Goal: Task Accomplishment & Management: Use online tool/utility

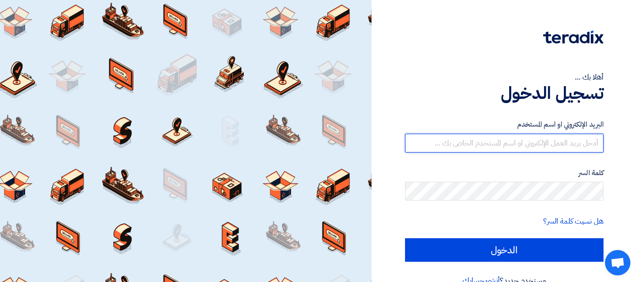
click at [542, 140] on input "text" at bounding box center [504, 143] width 198 height 19
type input "[EMAIL_ADDRESS][DOMAIN_NAME]"
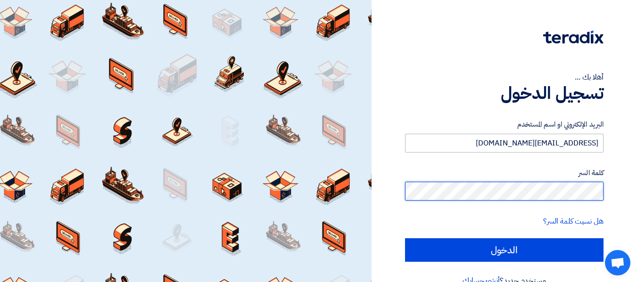
click at [405, 239] on input "الدخول" at bounding box center [504, 251] width 198 height 24
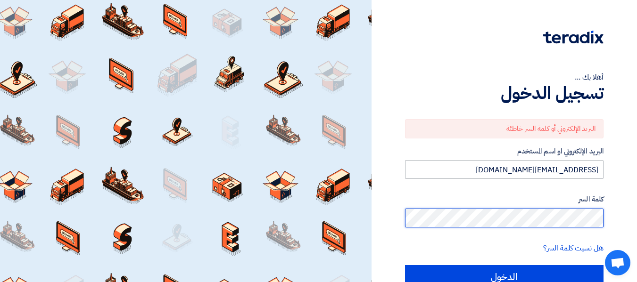
click at [405, 265] on input "الدخول" at bounding box center [504, 277] width 198 height 24
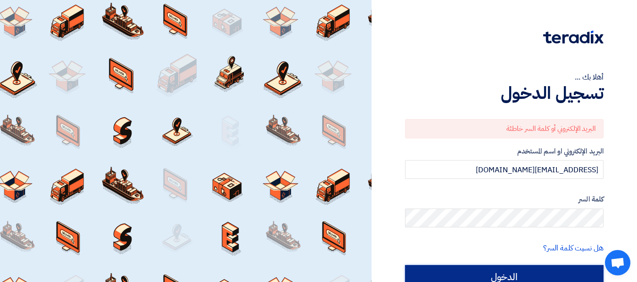
click at [454, 271] on input "الدخول" at bounding box center [504, 277] width 198 height 24
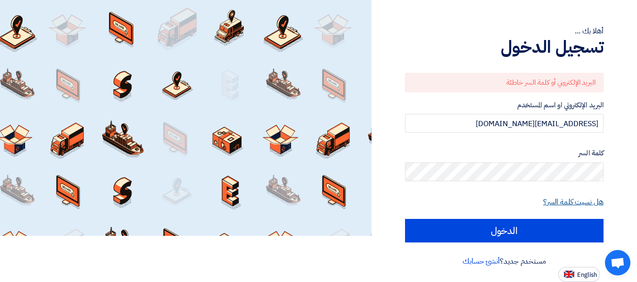
click at [602, 202] on link "هل نسيت كلمة السر؟" at bounding box center [573, 202] width 60 height 11
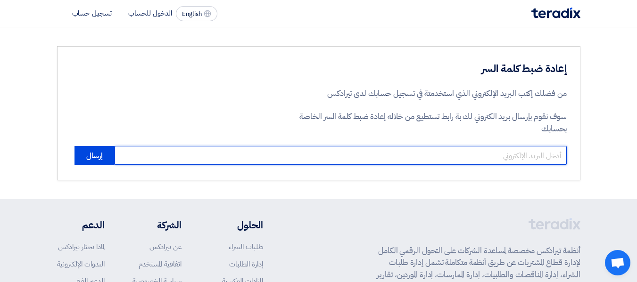
click at [478, 164] on input "email" at bounding box center [341, 155] width 452 height 19
type input "[EMAIL_ADDRESS][DOMAIN_NAME]"
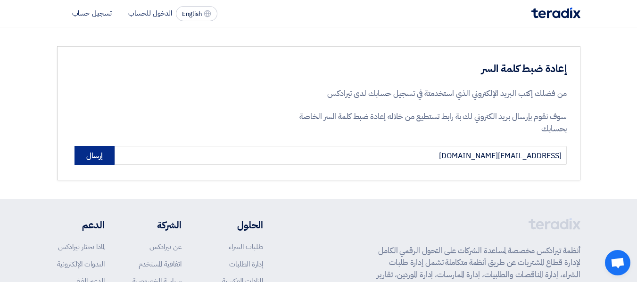
click at [90, 161] on button "إرسال" at bounding box center [94, 155] width 40 height 19
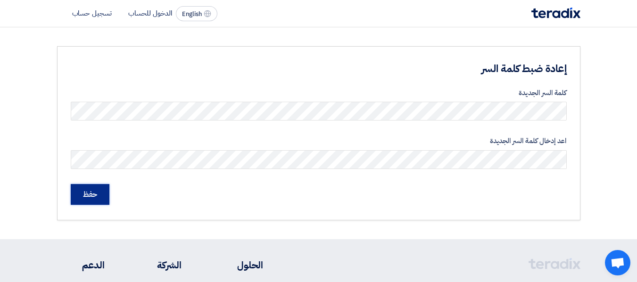
click at [79, 191] on input "حفظ" at bounding box center [90, 194] width 39 height 21
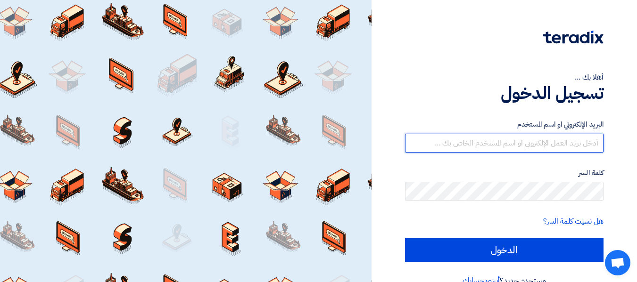
type input "[EMAIL_ADDRESS][DOMAIN_NAME]"
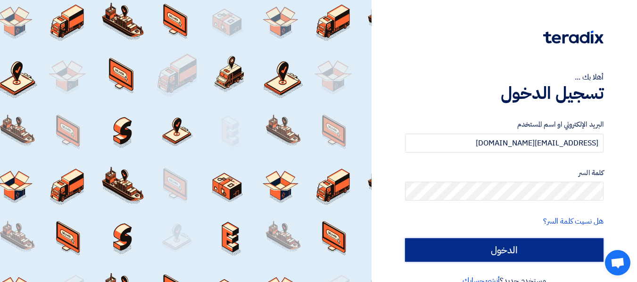
click at [528, 256] on input "الدخول" at bounding box center [504, 251] width 198 height 24
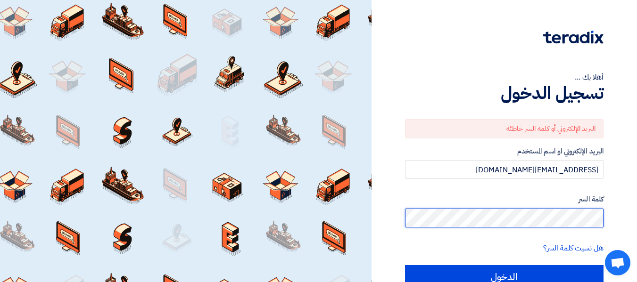
click at [405, 265] on input "الدخول" at bounding box center [504, 277] width 198 height 24
type input "Sign in"
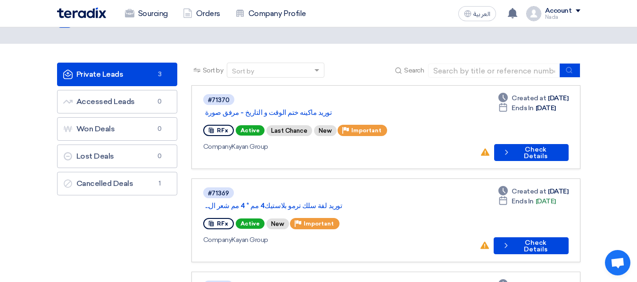
scroll to position [94, 0]
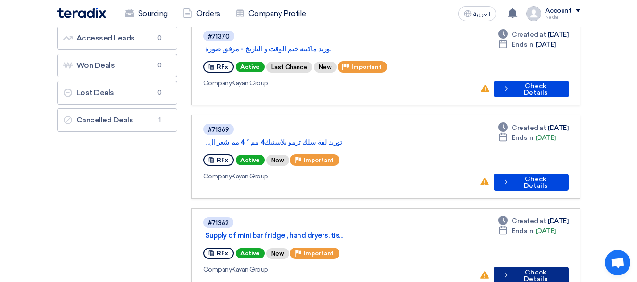
click at [554, 267] on button "Check details Check Details" at bounding box center [531, 275] width 74 height 17
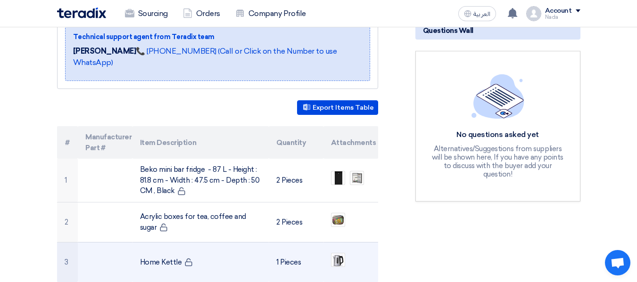
scroll to position [189, 0]
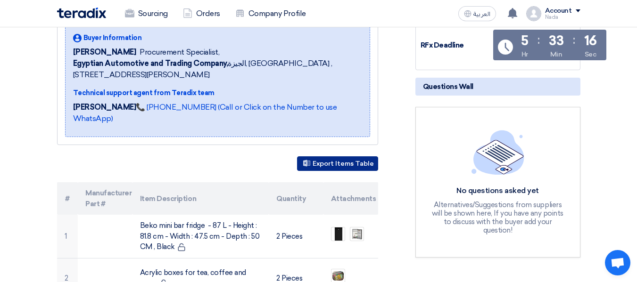
click at [332, 157] on button "Export Items Table" at bounding box center [337, 164] width 81 height 15
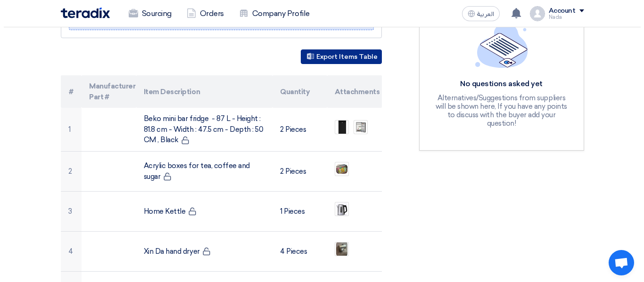
scroll to position [330, 0]
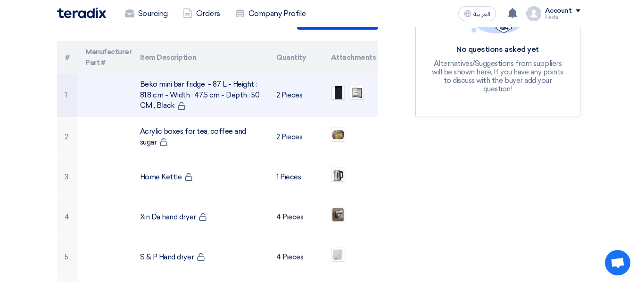
click at [338, 84] on img at bounding box center [337, 93] width 13 height 18
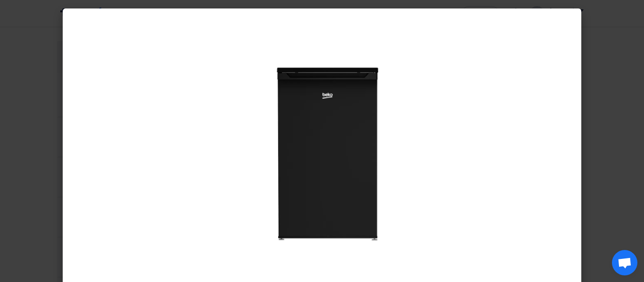
click at [0, 70] on modal-container at bounding box center [322, 141] width 644 height 282
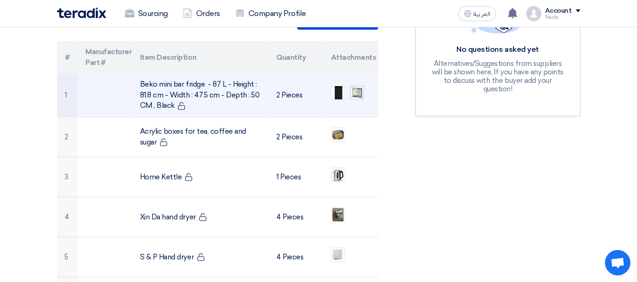
click at [353, 86] on img at bounding box center [356, 93] width 13 height 15
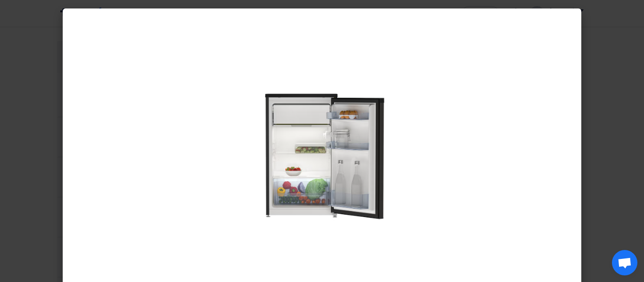
click at [0, 144] on modal-container at bounding box center [322, 141] width 644 height 282
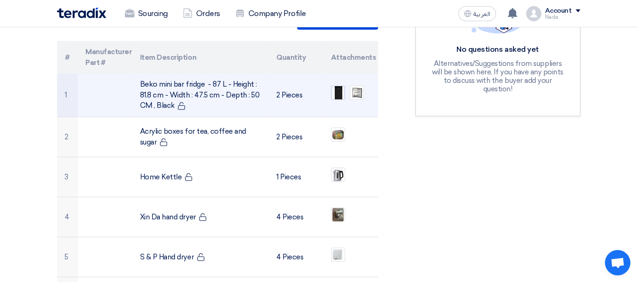
click at [341, 84] on img at bounding box center [337, 93] width 13 height 18
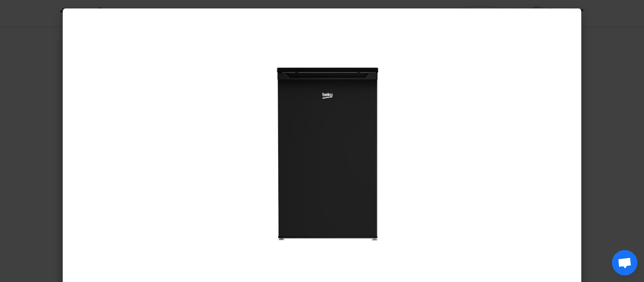
click at [1, 60] on modal-container at bounding box center [322, 141] width 644 height 282
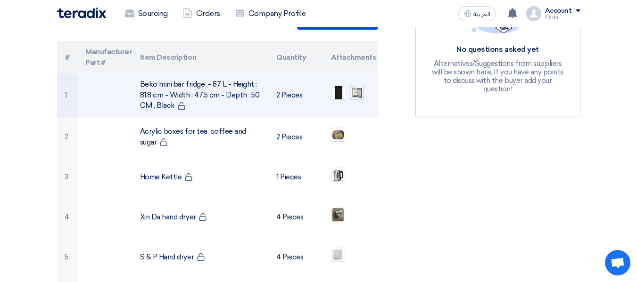
click at [355, 86] on img at bounding box center [356, 93] width 13 height 15
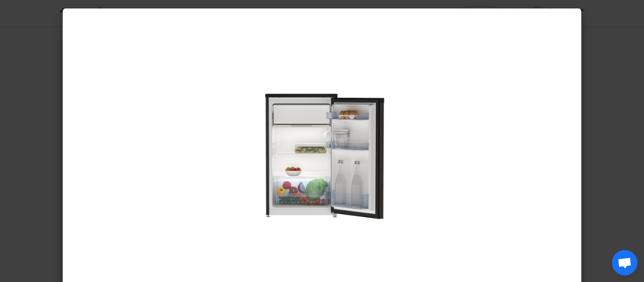
click at [0, 104] on modal-container at bounding box center [322, 141] width 644 height 282
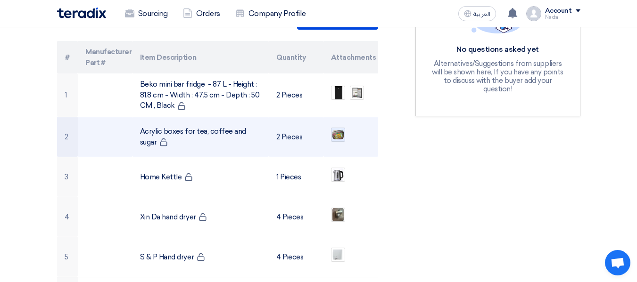
click at [339, 129] on img at bounding box center [337, 134] width 13 height 11
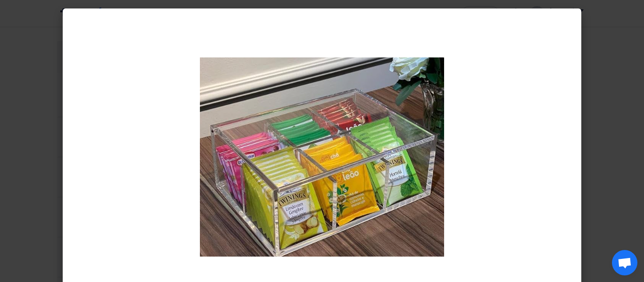
drag, startPoint x: 0, startPoint y: 140, endPoint x: 9, endPoint y: 137, distance: 9.8
click at [0, 140] on modal-container at bounding box center [322, 141] width 644 height 282
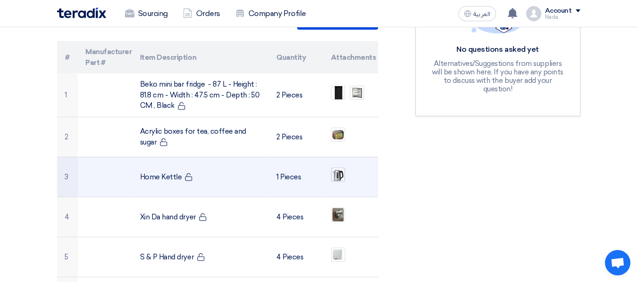
click at [335, 167] on img at bounding box center [337, 175] width 13 height 16
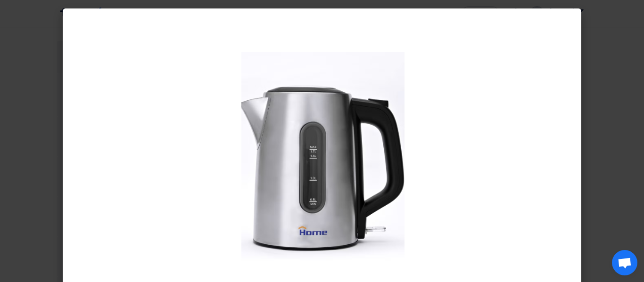
click at [8, 162] on modal-container at bounding box center [322, 141] width 644 height 282
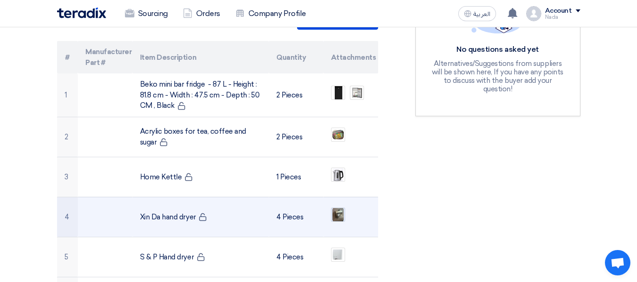
click at [339, 209] on img at bounding box center [337, 214] width 13 height 17
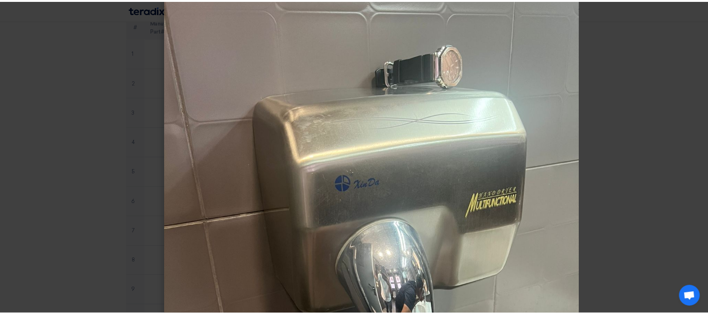
scroll to position [71, 0]
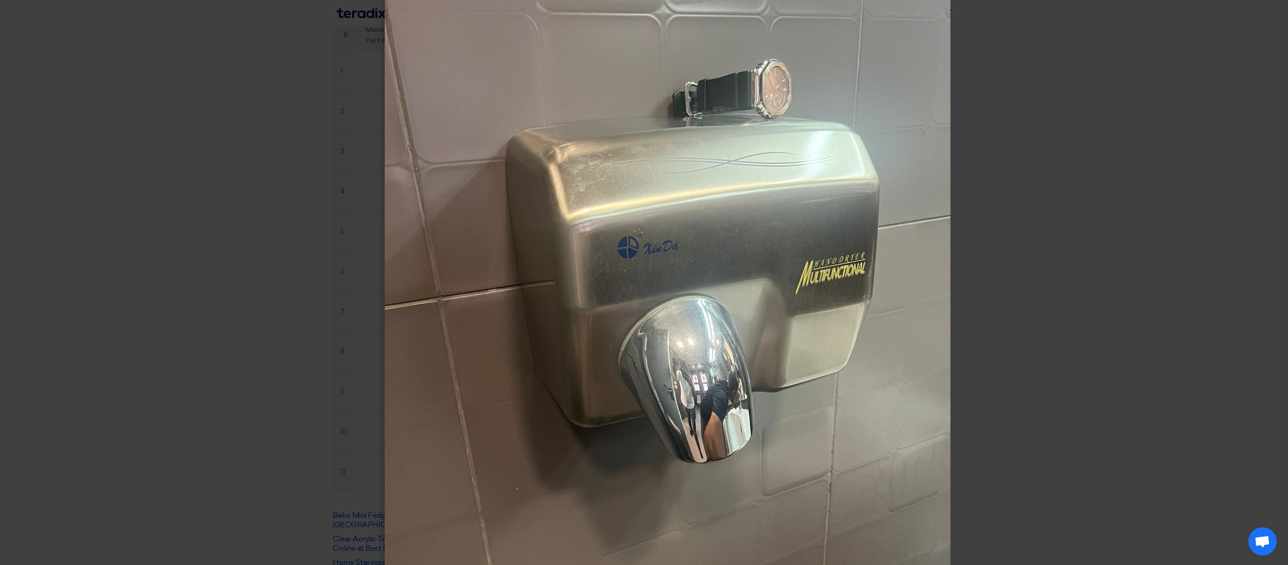
click at [219, 282] on modal-container at bounding box center [644, 282] width 1288 height 565
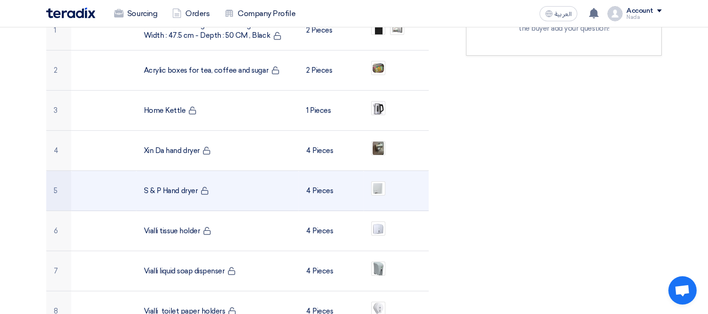
scroll to position [435, 0]
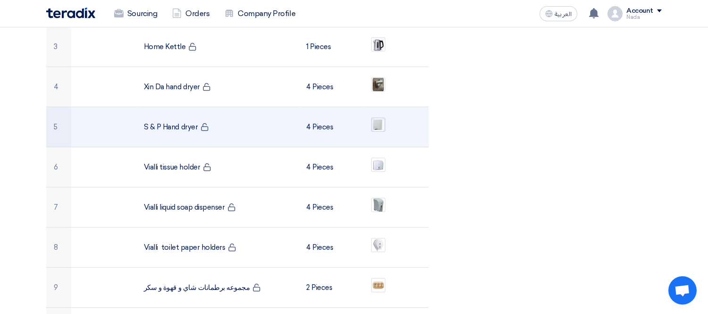
click at [378, 117] on img at bounding box center [378, 124] width 13 height 15
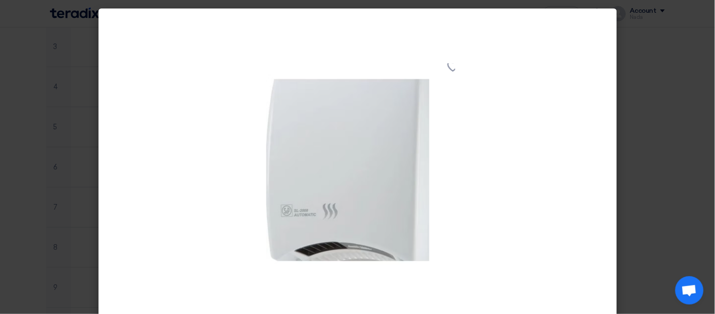
click at [238, 161] on div at bounding box center [358, 172] width 519 height 329
click at [0, 29] on modal-container at bounding box center [357, 157] width 715 height 314
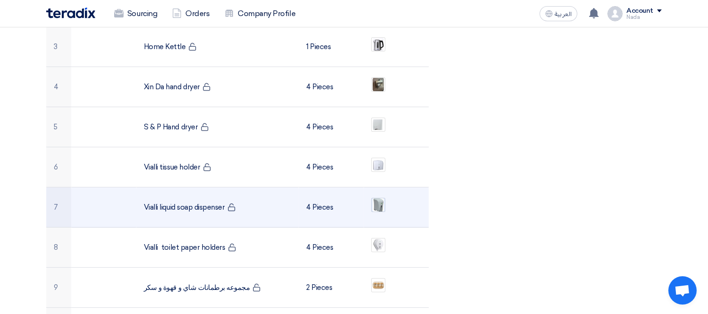
click at [380, 196] on img at bounding box center [378, 204] width 13 height 17
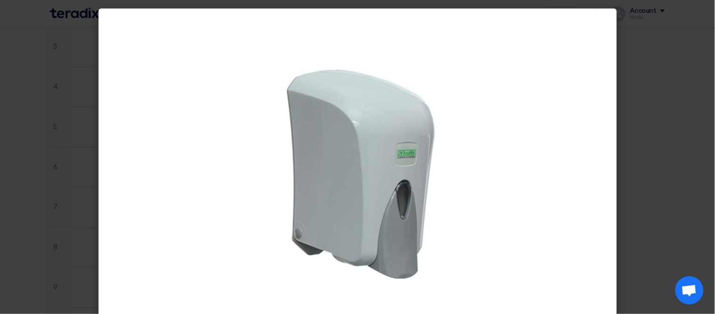
click at [0, 146] on modal-container at bounding box center [357, 157] width 715 height 314
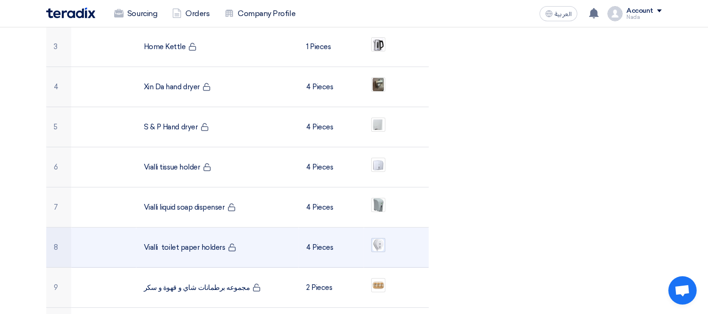
click at [375, 238] on img at bounding box center [378, 245] width 13 height 14
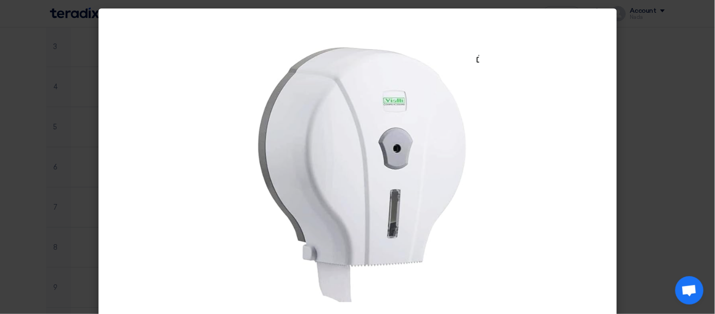
click at [0, 192] on modal-container at bounding box center [357, 157] width 715 height 314
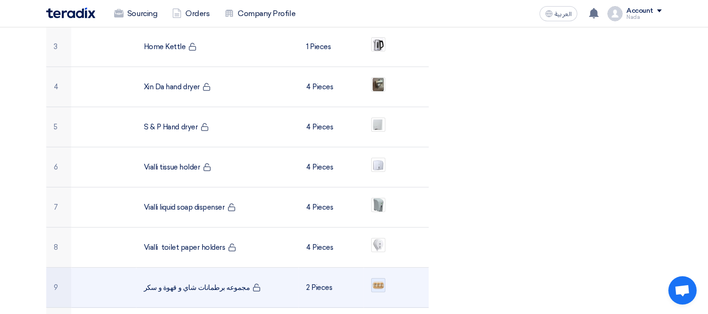
click at [375, 280] on img at bounding box center [378, 284] width 13 height 9
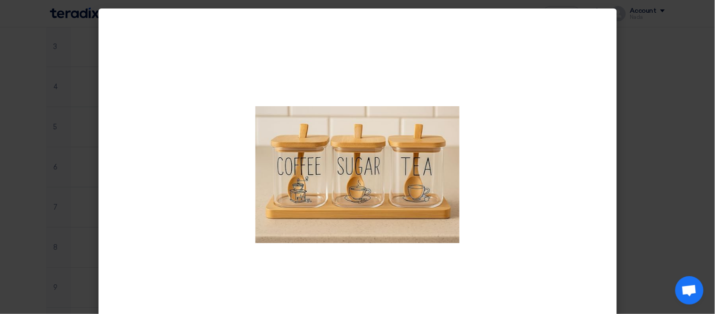
drag, startPoint x: 0, startPoint y: 250, endPoint x: 54, endPoint y: 247, distance: 53.9
click at [0, 250] on modal-container at bounding box center [357, 157] width 715 height 314
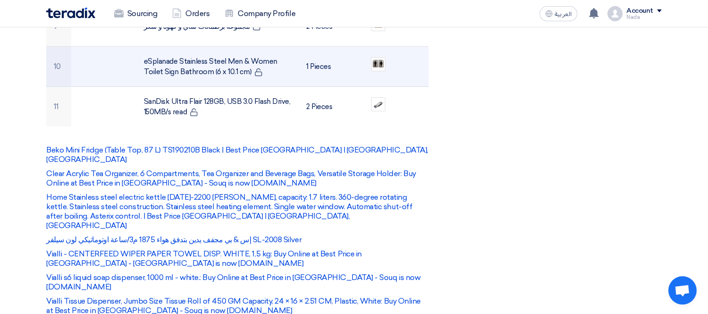
scroll to position [696, 0]
click at [377, 58] on img at bounding box center [378, 63] width 13 height 11
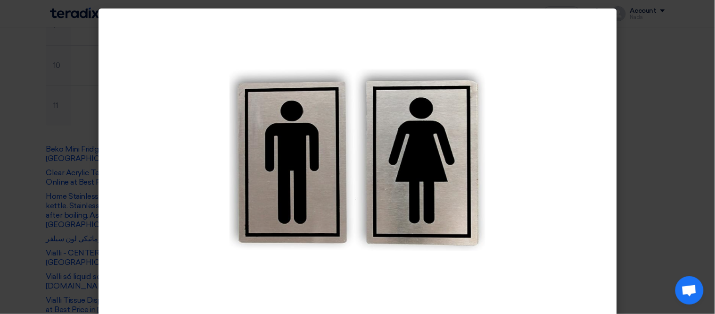
click at [3, 213] on modal-container at bounding box center [357, 157] width 715 height 314
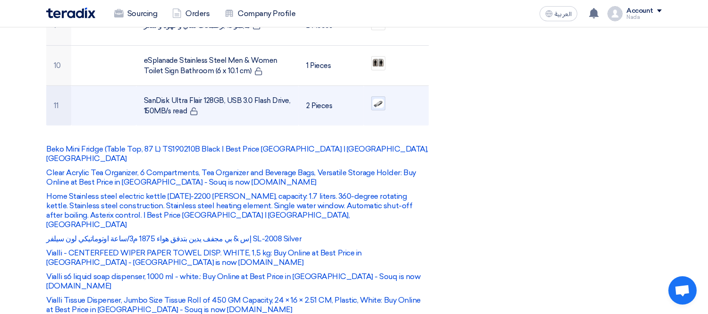
click at [376, 98] on img at bounding box center [378, 103] width 13 height 11
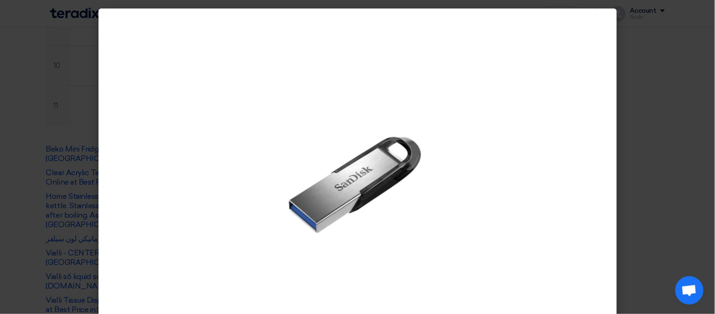
click at [0, 73] on modal-container at bounding box center [357, 157] width 715 height 314
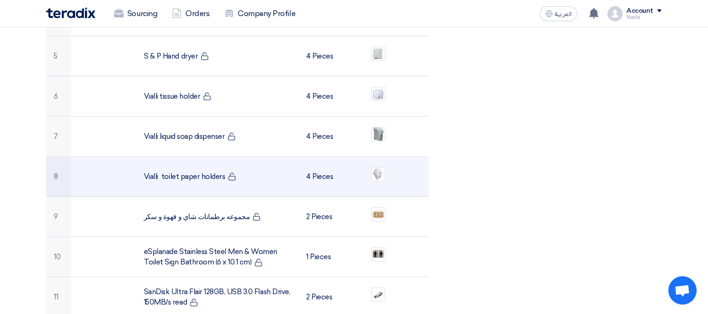
scroll to position [487, 0]
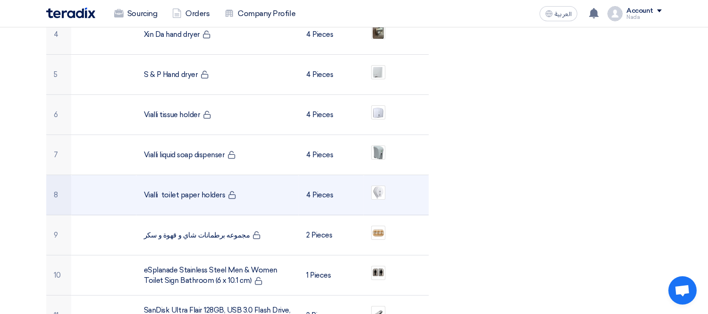
copy td "toilet paper holders"
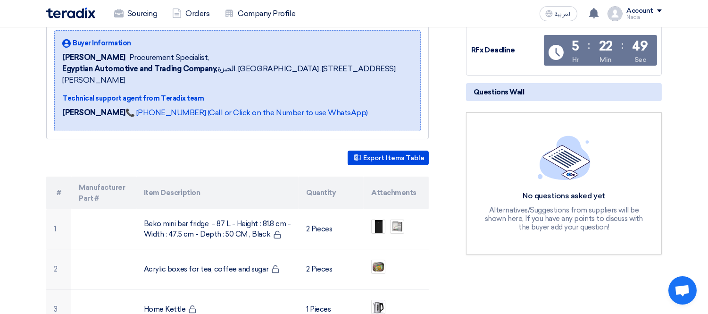
scroll to position [120, 0]
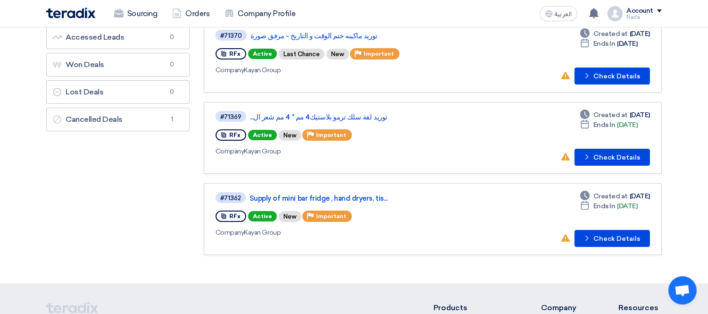
scroll to position [105, 0]
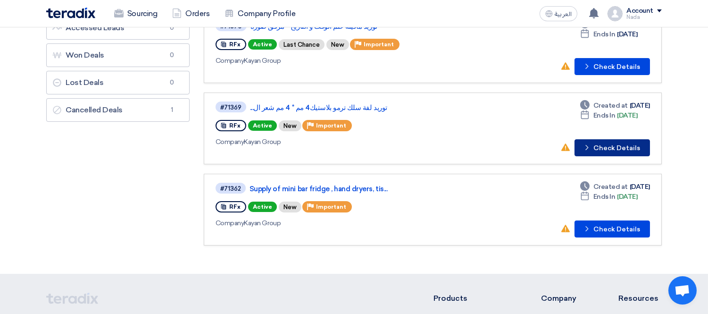
click at [606, 147] on button "Check details Check Details" at bounding box center [611, 147] width 75 height 17
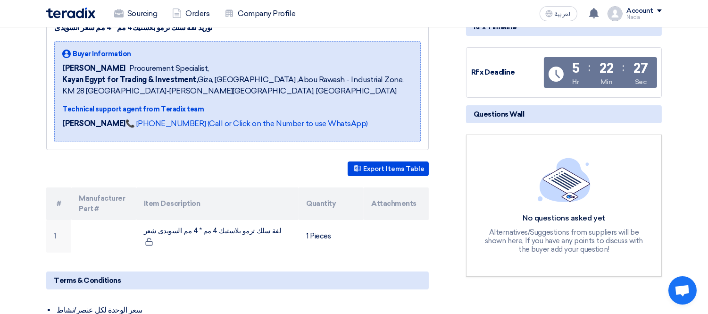
scroll to position [157, 0]
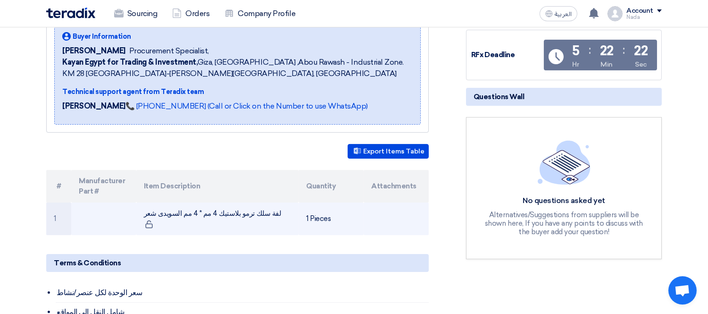
copy td "لفة سلك ترمو بلاستيك 4 مم * 4 مم السويدى شعر"
drag, startPoint x: 145, startPoint y: 201, endPoint x: 254, endPoint y: 210, distance: 109.3
click at [254, 210] on td "لفة سلك ترمو بلاستيك 4 مم * 4 مم السويدى شعر" at bounding box center [217, 218] width 163 height 33
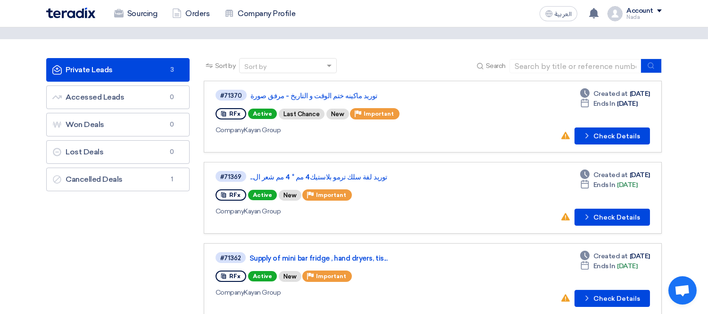
scroll to position [52, 0]
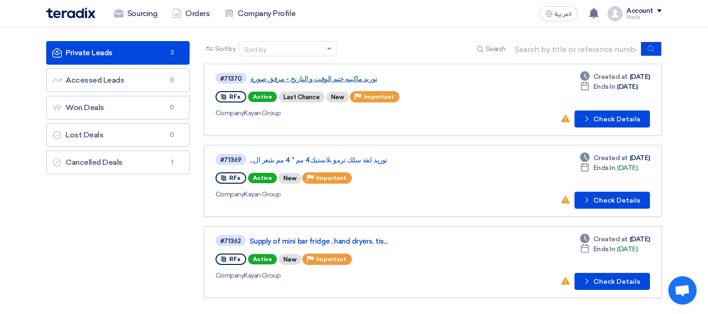
click at [324, 76] on link "توريد ماكينه ختم الوقت و التاريخ - مرفق صورة" at bounding box center [368, 78] width 236 height 8
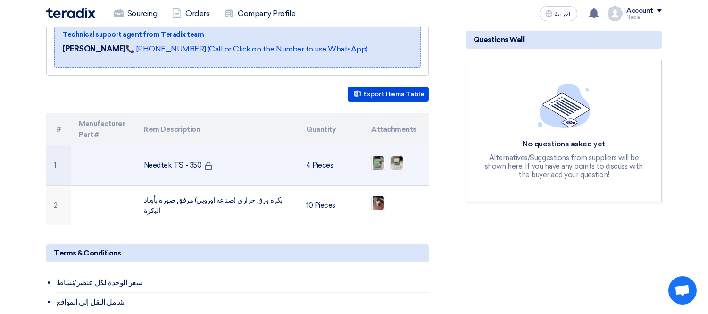
scroll to position [209, 0]
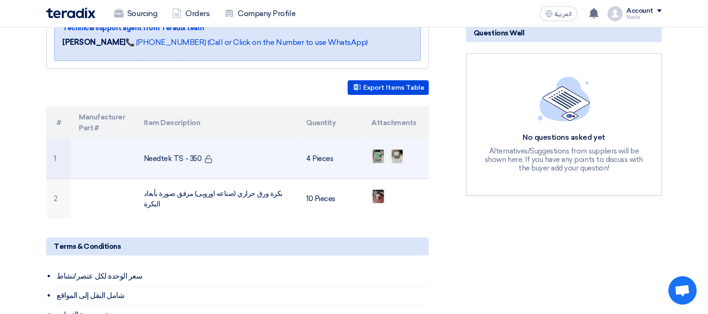
copy td "Needtek TS - 350"
drag, startPoint x: 145, startPoint y: 146, endPoint x: 201, endPoint y: 152, distance: 56.0
click at [201, 152] on td "Needtek TS - 350" at bounding box center [217, 159] width 163 height 40
copy td "Needtek TS - 350"
click at [380, 148] on img at bounding box center [378, 156] width 13 height 17
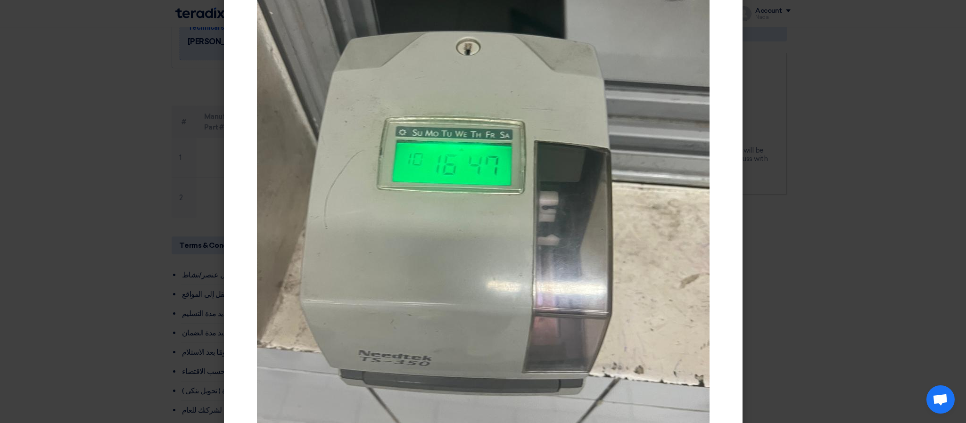
scroll to position [93, 0]
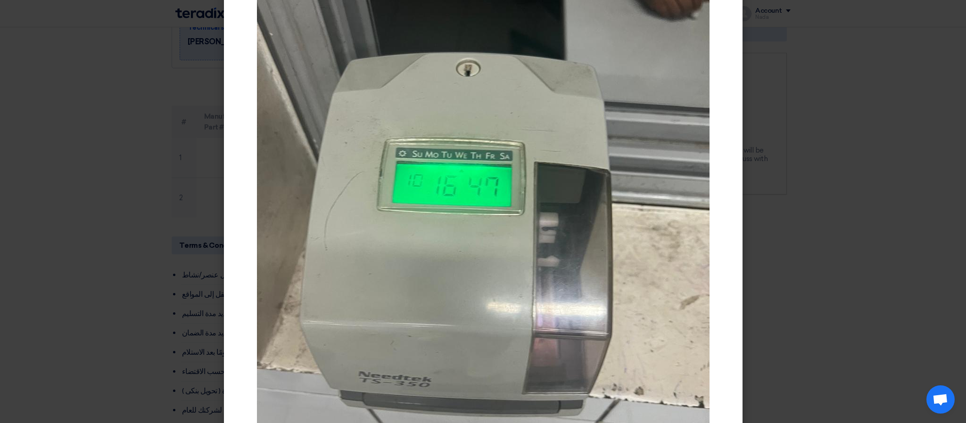
click at [636, 282] on modal-container at bounding box center [483, 211] width 966 height 423
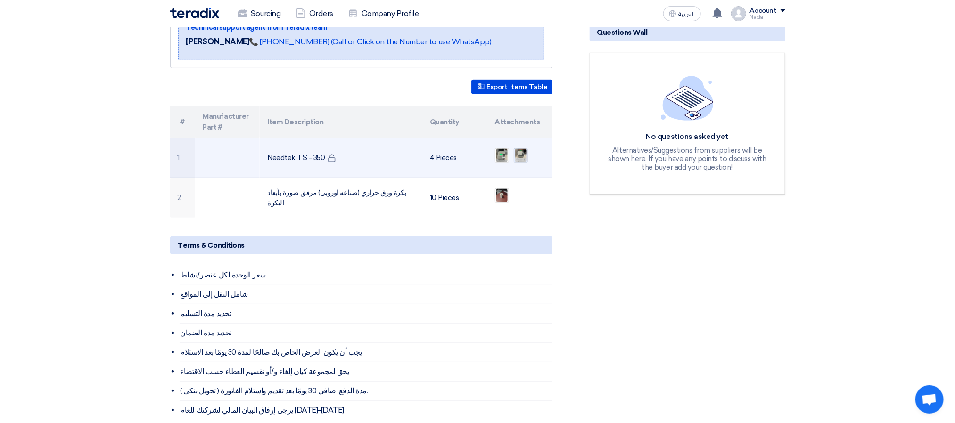
click at [517, 147] on img at bounding box center [520, 155] width 13 height 17
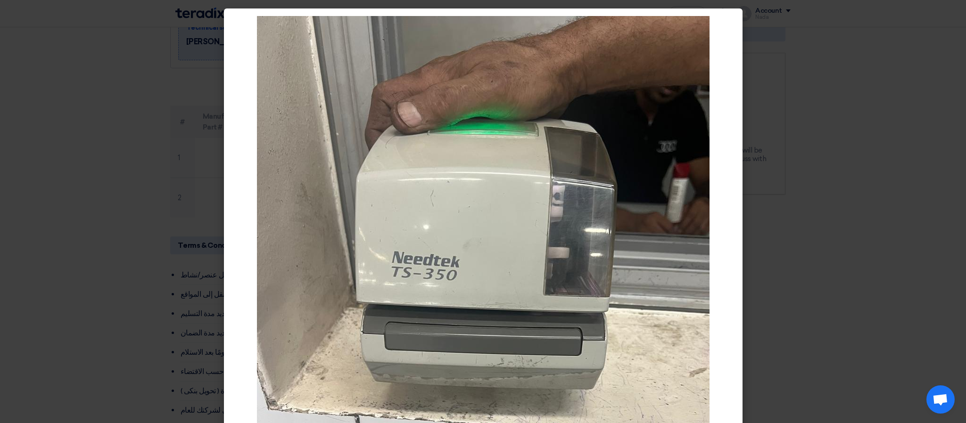
click at [0, 206] on modal-container at bounding box center [483, 211] width 966 height 423
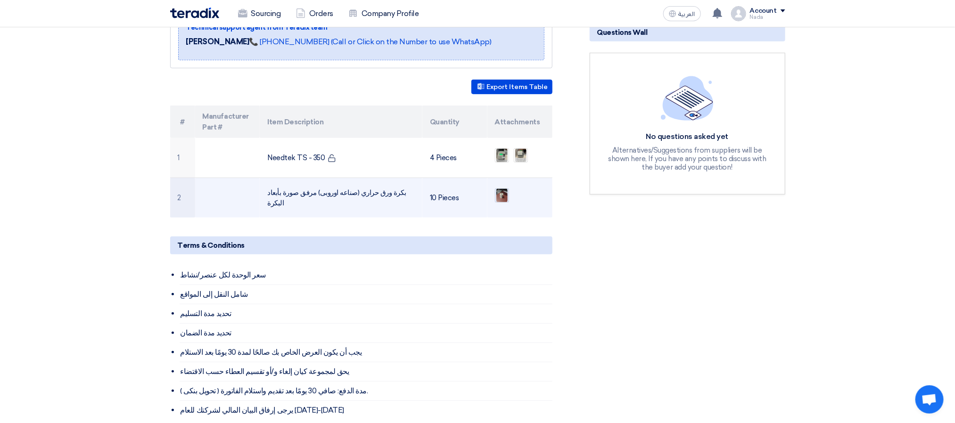
click at [504, 188] on img at bounding box center [501, 195] width 13 height 17
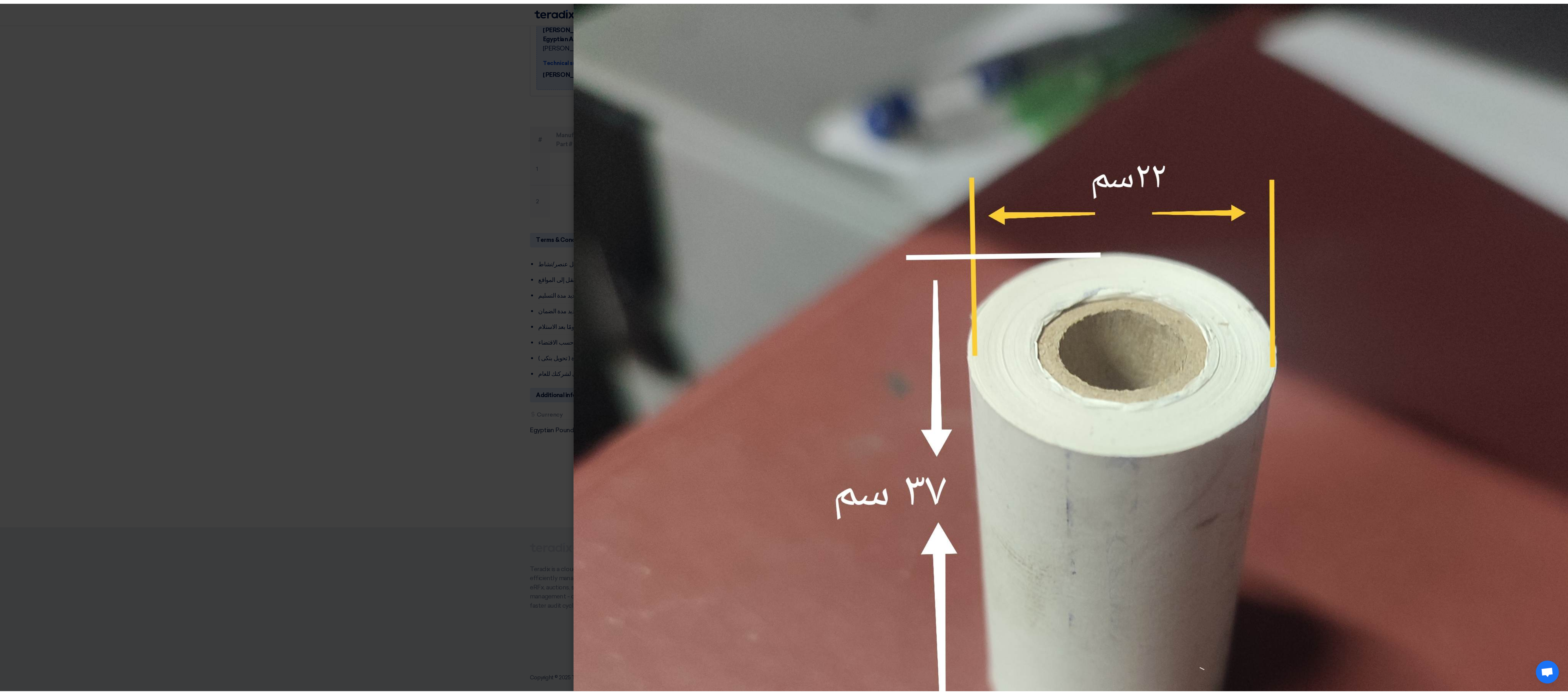
scroll to position [218, 0]
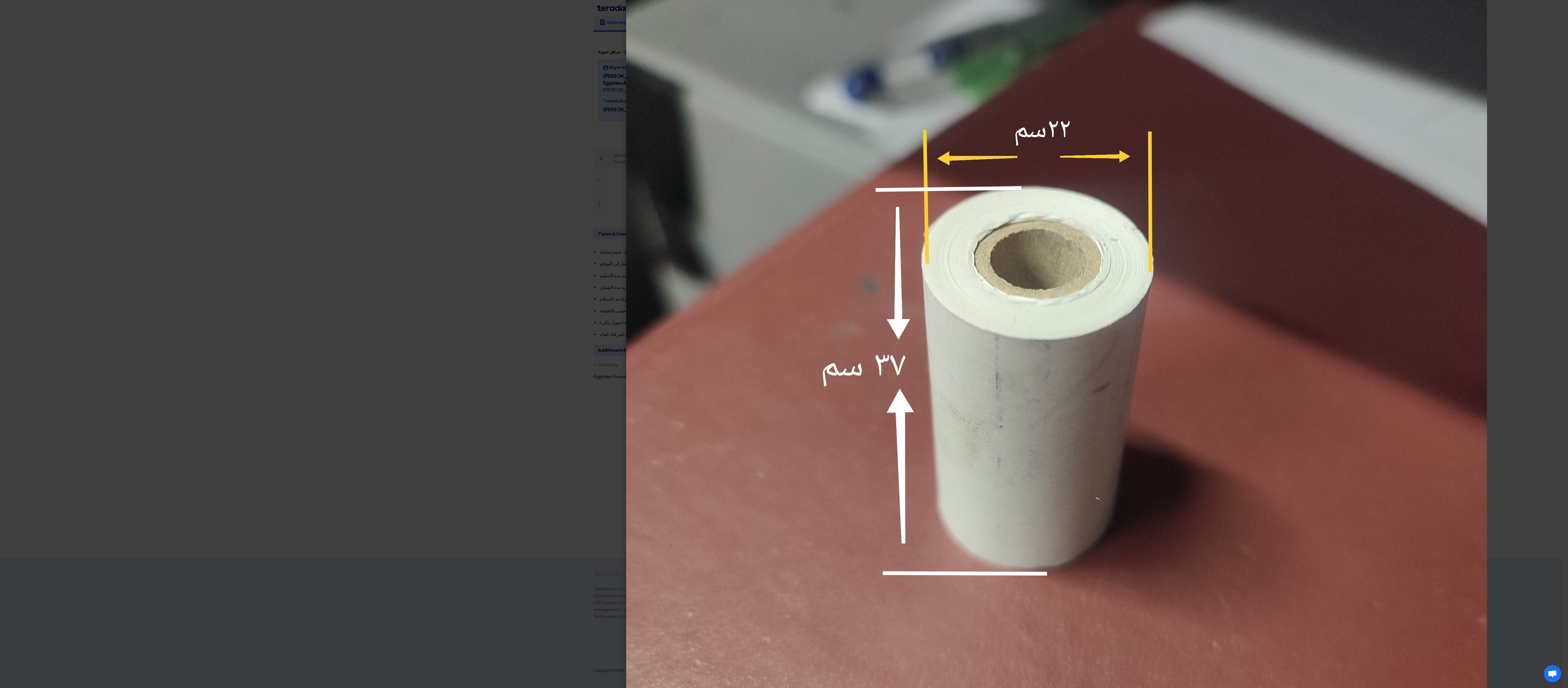
click at [53, 35] on modal-container at bounding box center [784, 344] width 1568 height 688
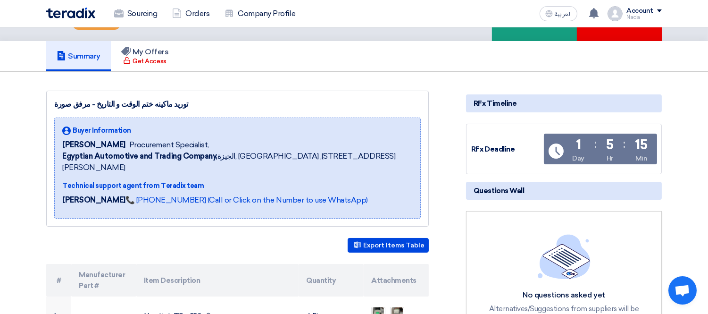
scroll to position [0, 0]
